Goal: Task Accomplishment & Management: Complete application form

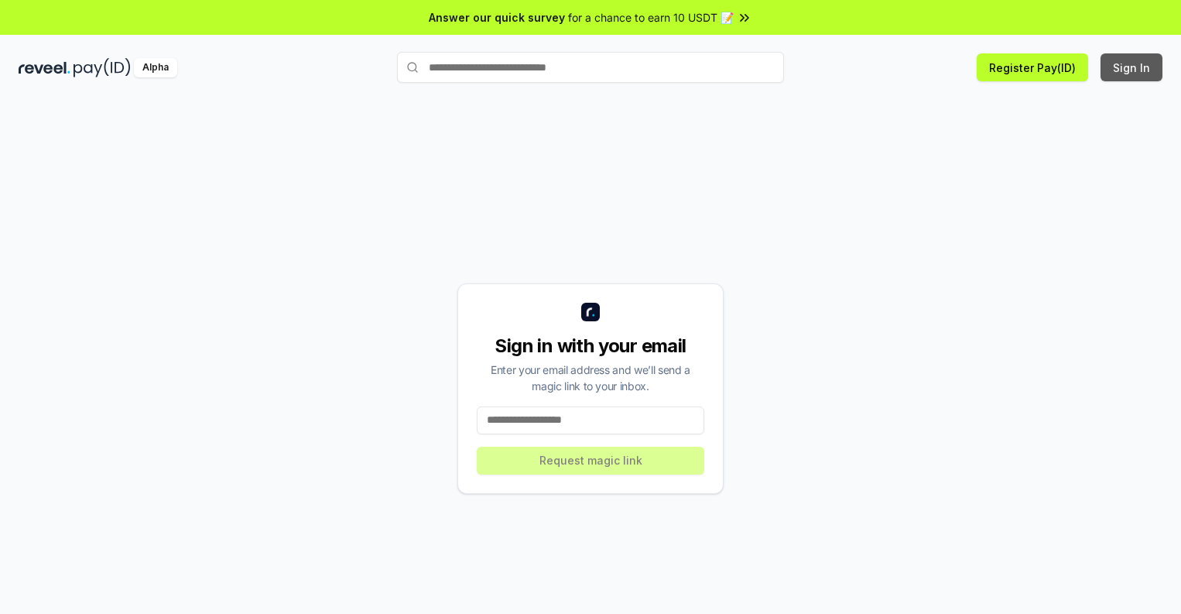
click at [1132, 67] on button "Sign In" at bounding box center [1132, 67] width 62 height 28
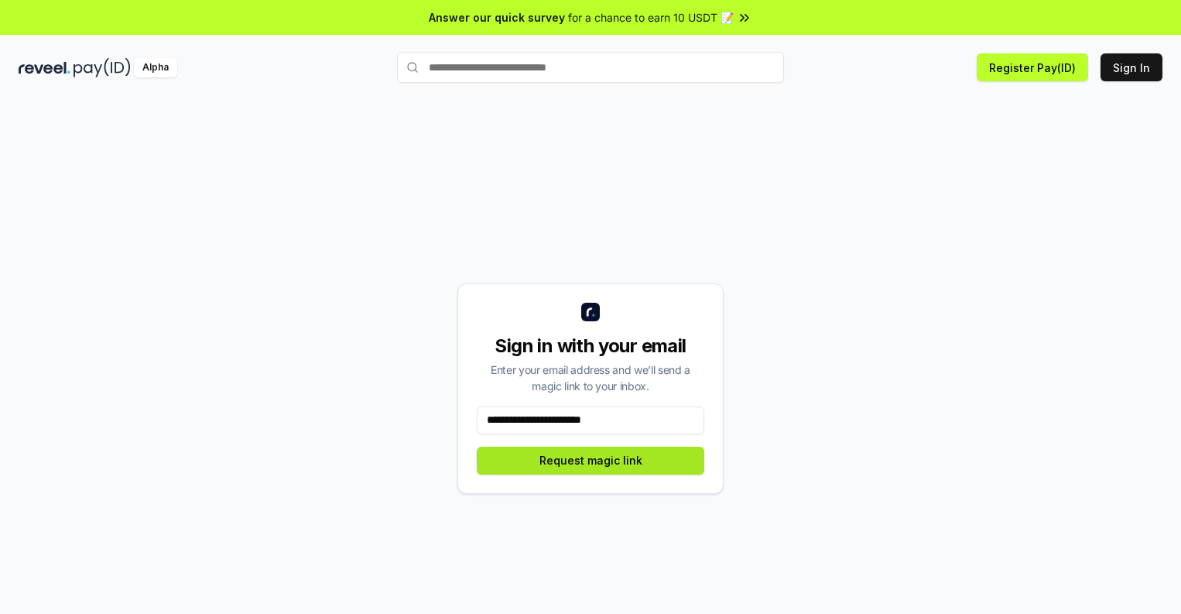
type input "**********"
click at [591, 460] on button "Request magic link" at bounding box center [591, 461] width 228 height 28
